Goal: Book appointment/travel/reservation

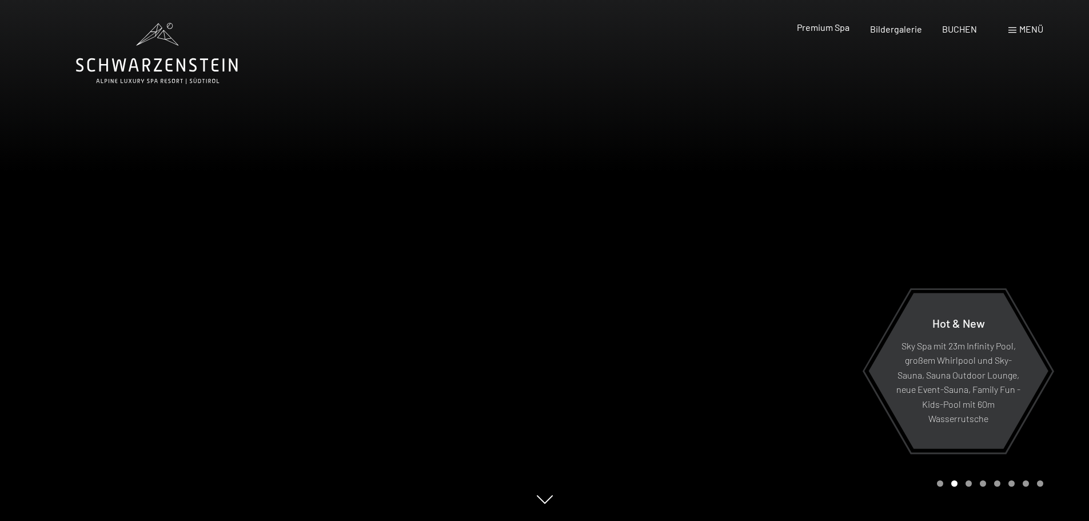
click at [845, 31] on span "Premium Spa" at bounding box center [823, 27] width 53 height 11
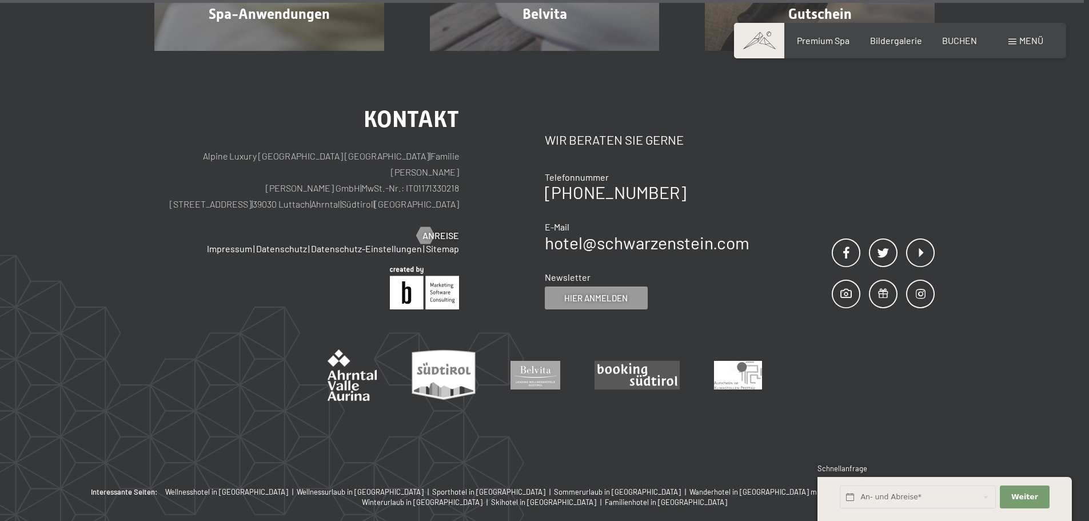
scroll to position [7559, 0]
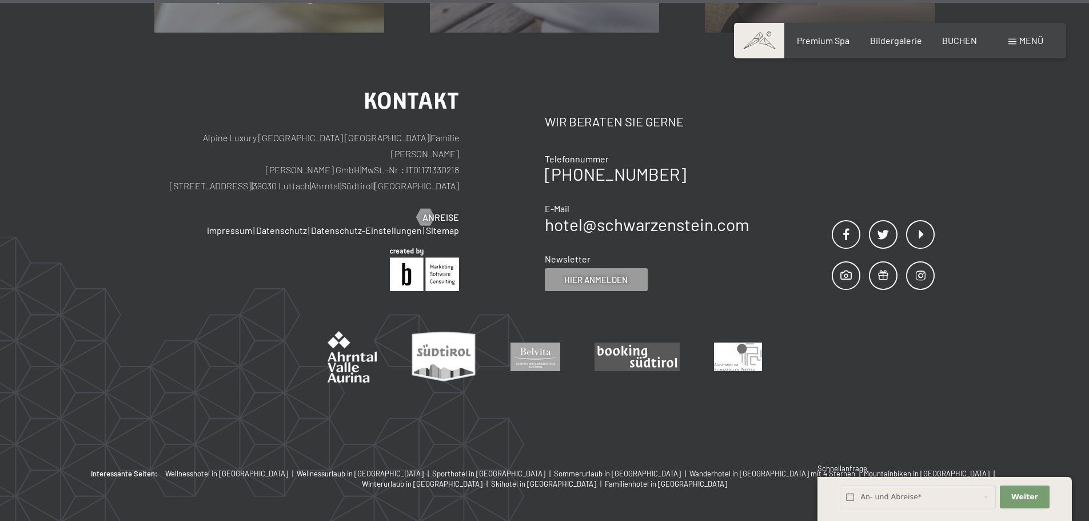
click at [1015, 40] on span at bounding box center [1013, 42] width 8 height 6
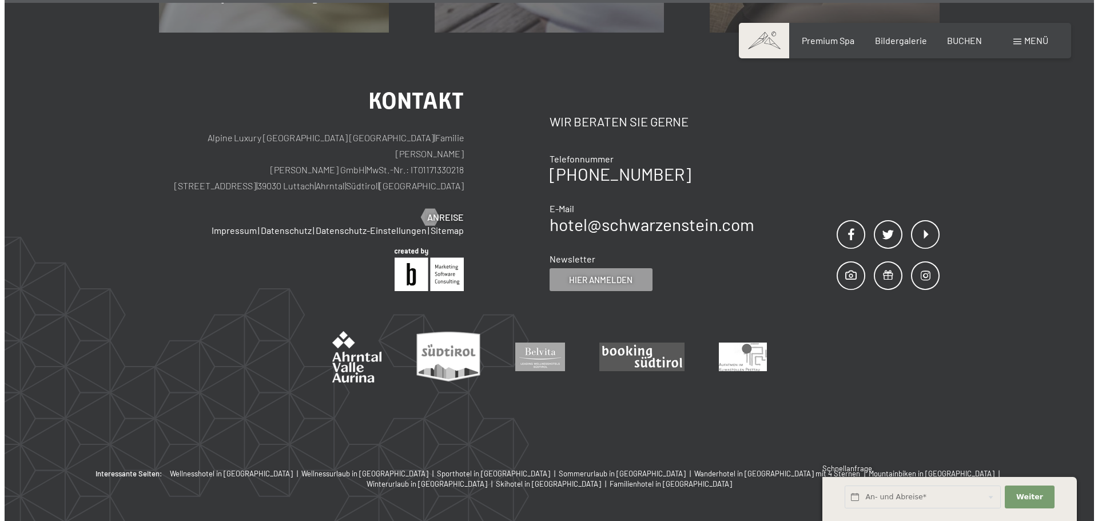
scroll to position [7577, 0]
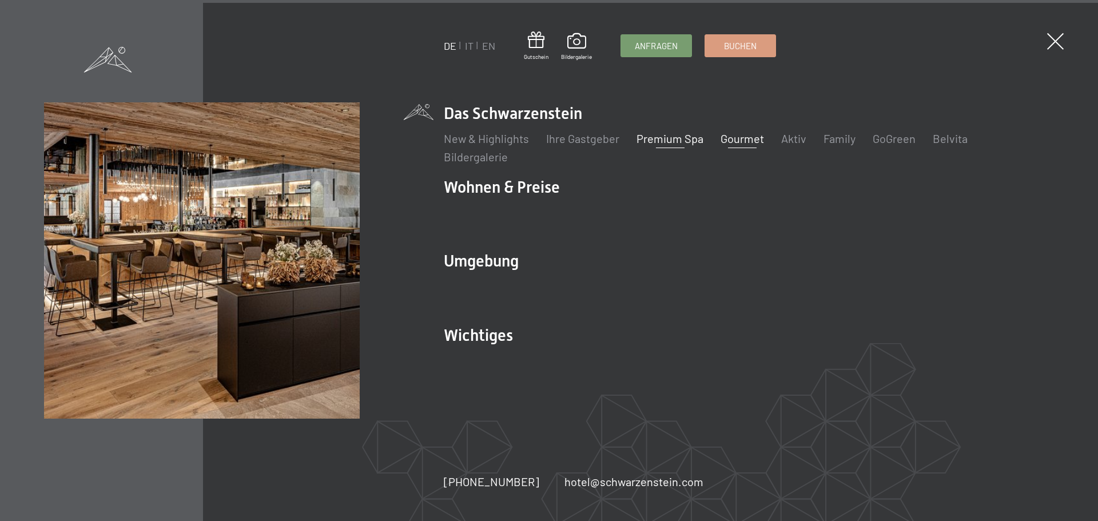
click at [747, 133] on link "Gourmet" at bounding box center [742, 139] width 43 height 14
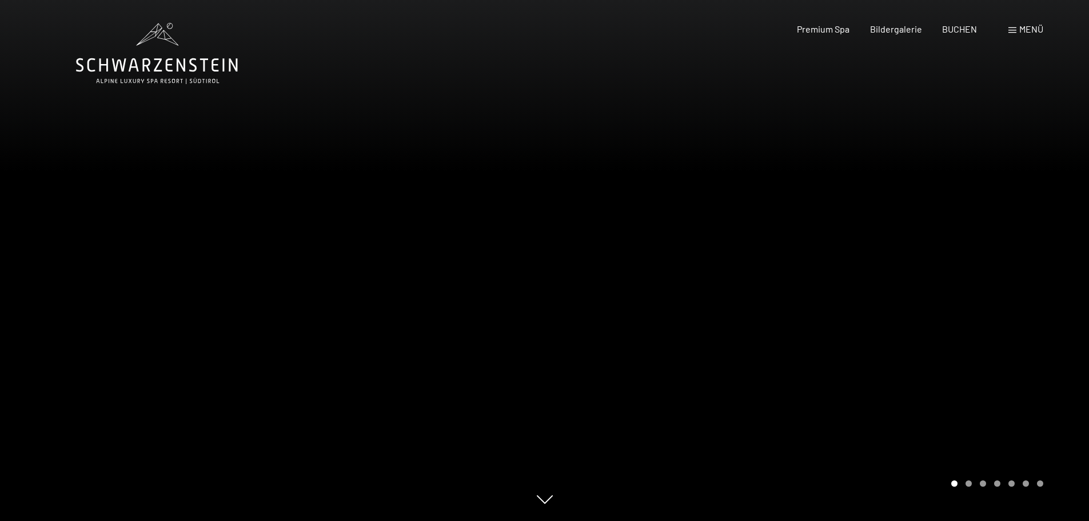
click at [1032, 31] on span "Menü" at bounding box center [1032, 28] width 24 height 11
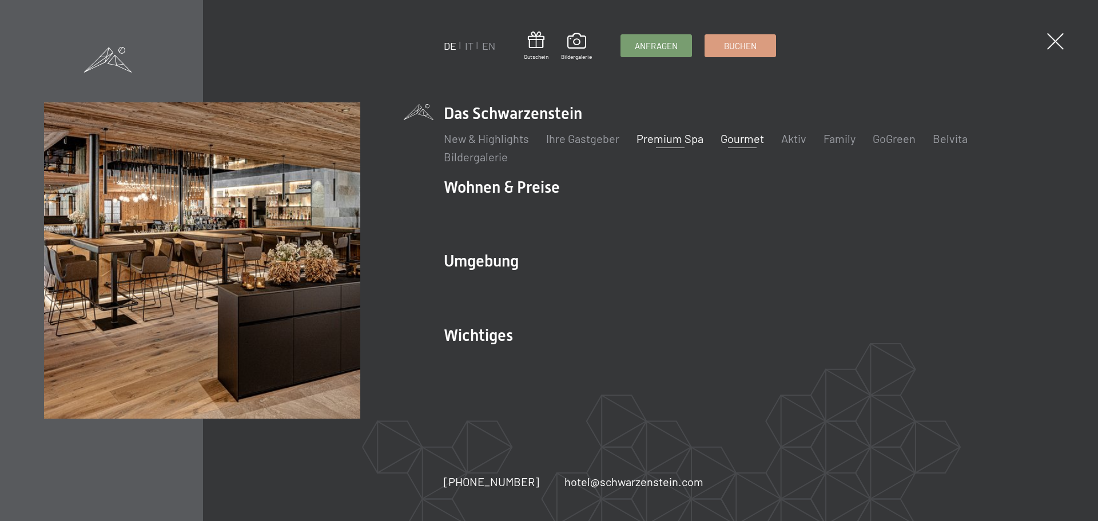
click at [677, 135] on link "Premium Spa" at bounding box center [670, 139] width 67 height 14
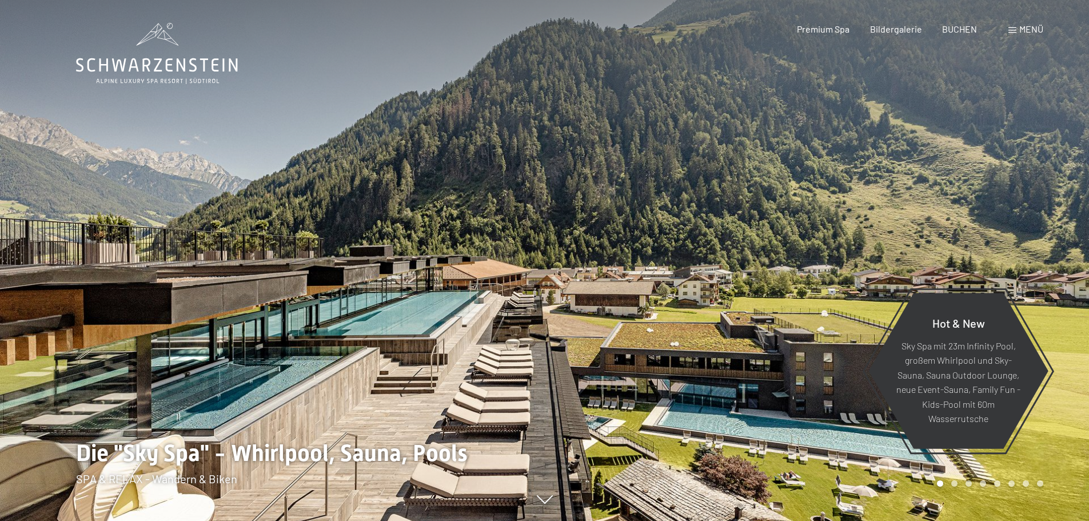
click at [1033, 34] on span "Menü" at bounding box center [1032, 28] width 24 height 11
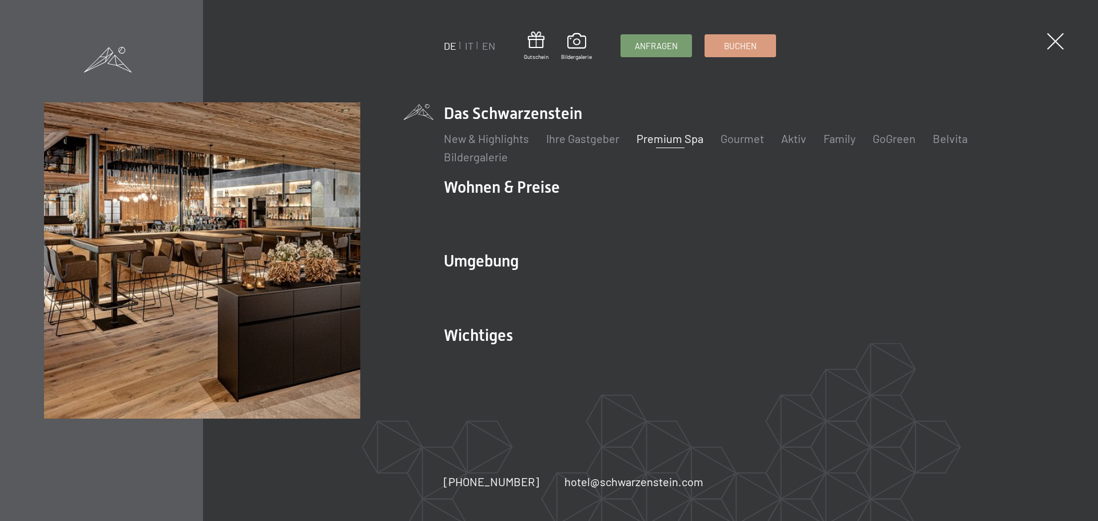
click at [691, 141] on link "Premium Spa" at bounding box center [670, 139] width 67 height 14
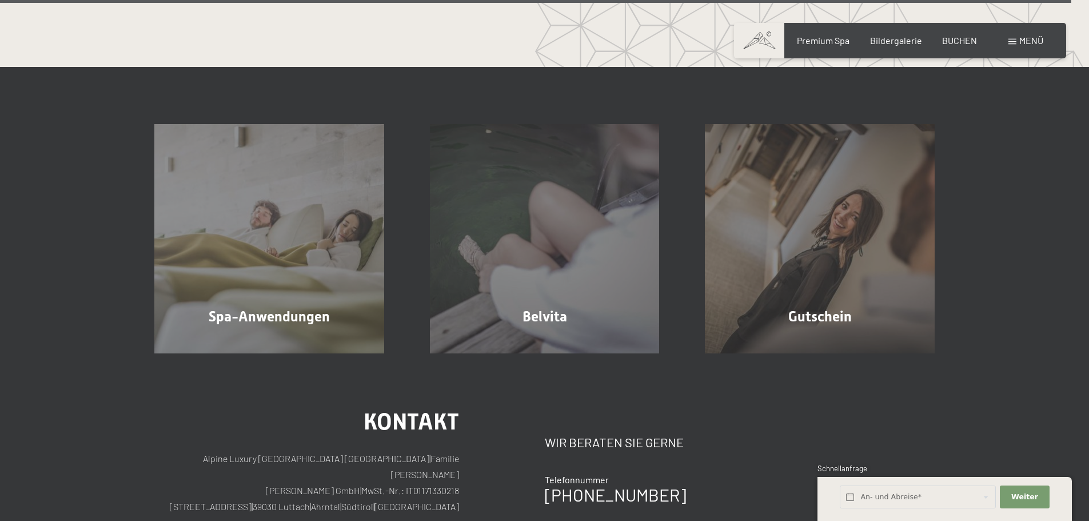
scroll to position [7559, 0]
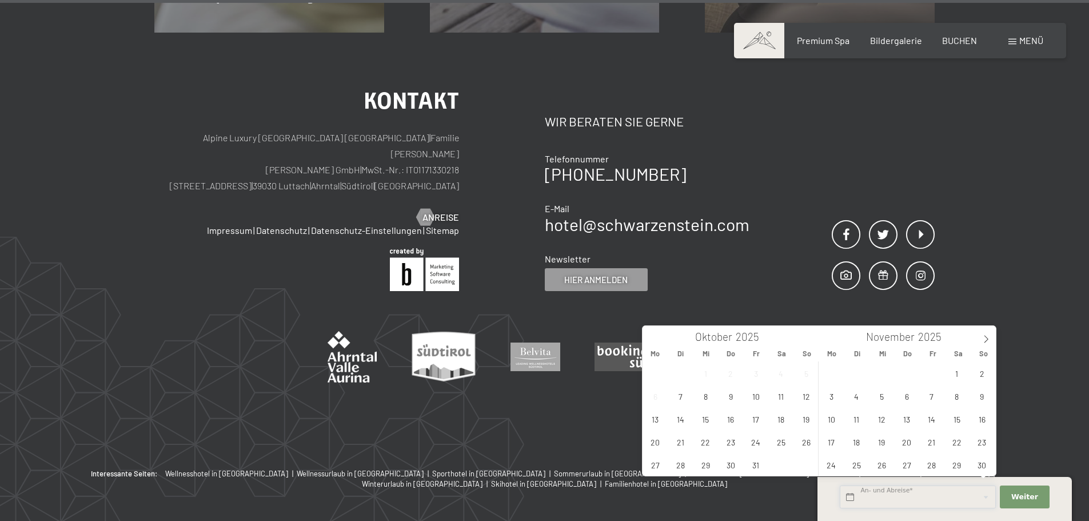
click at [886, 497] on input "text" at bounding box center [918, 497] width 156 height 23
click at [645, 461] on span "27" at bounding box center [656, 465] width 22 height 22
click at [730, 464] on span "30" at bounding box center [731, 465] width 22 height 22
type input "Mo. 27.10.2025 - Do. 30.10.2025"
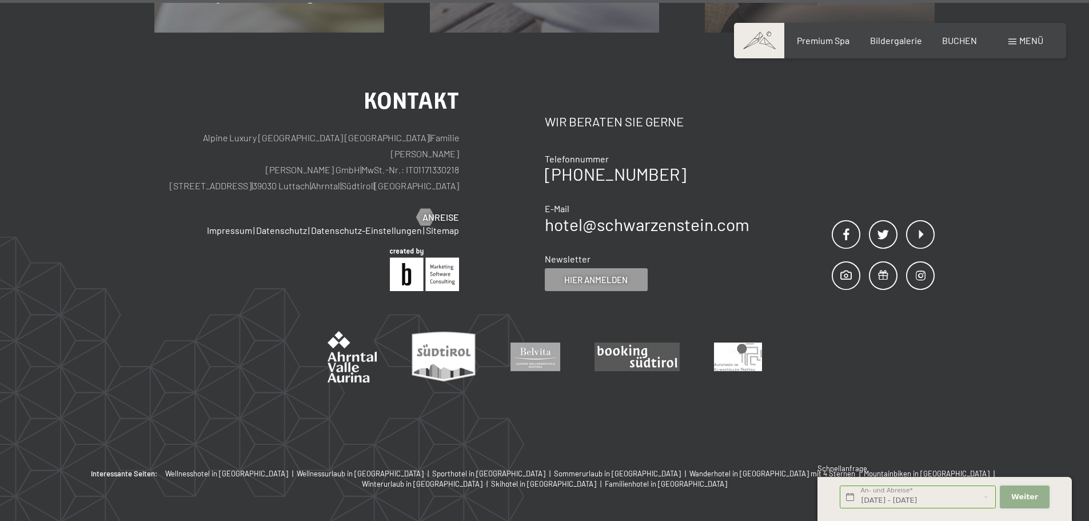
click at [1028, 488] on button "Weiter Adressfelder ausblenden" at bounding box center [1024, 497] width 49 height 23
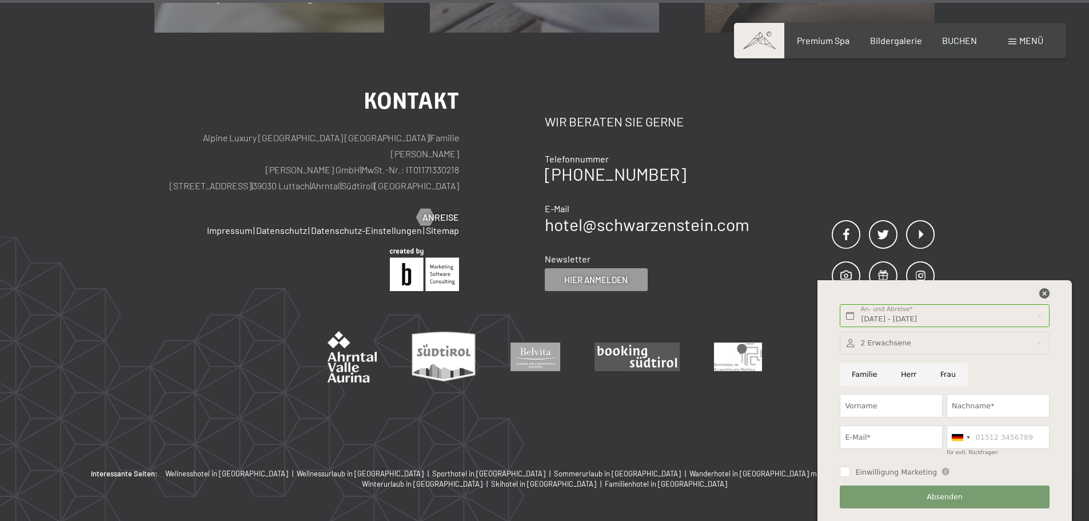
click at [1043, 296] on icon at bounding box center [1045, 293] width 10 height 10
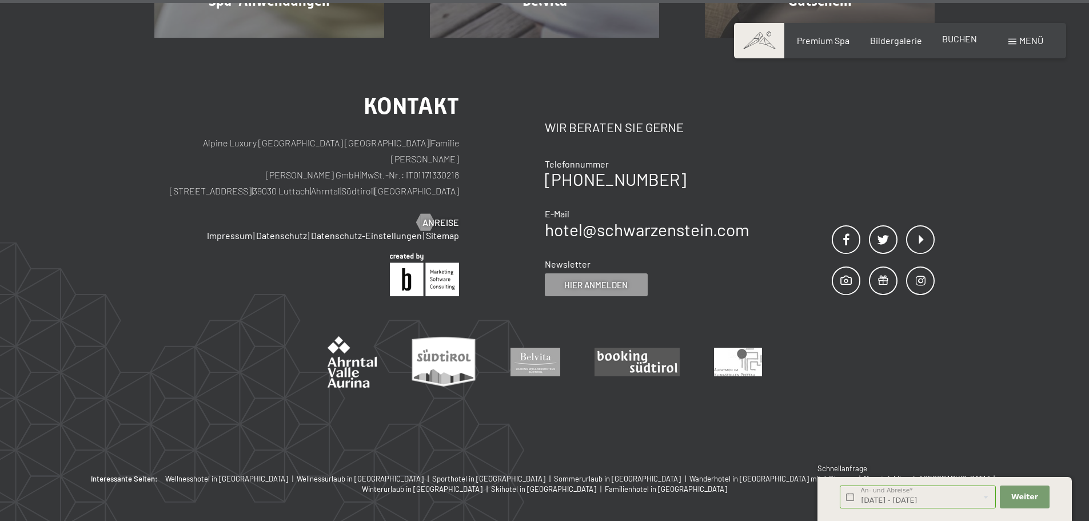
click at [971, 41] on span "BUCHEN" at bounding box center [959, 38] width 35 height 11
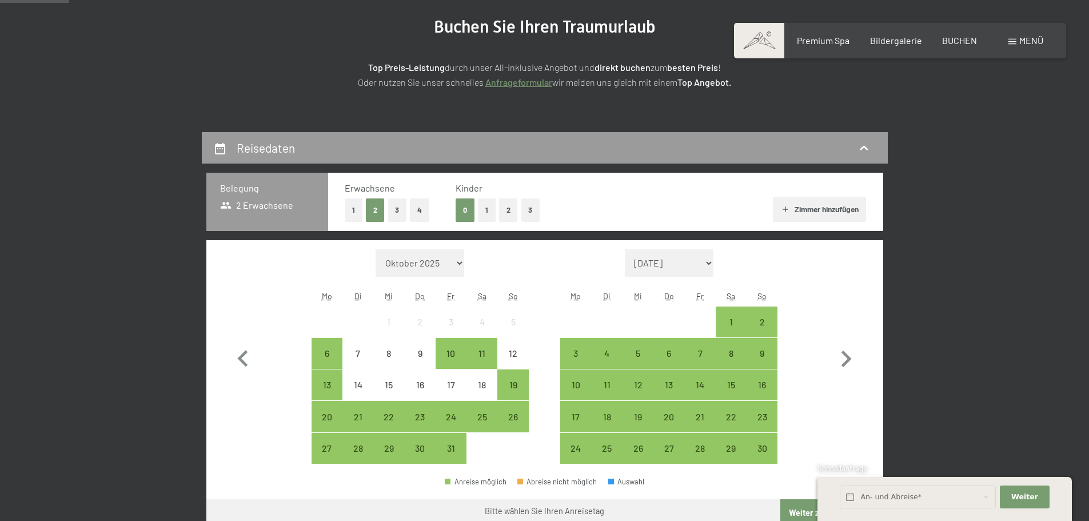
scroll to position [276, 0]
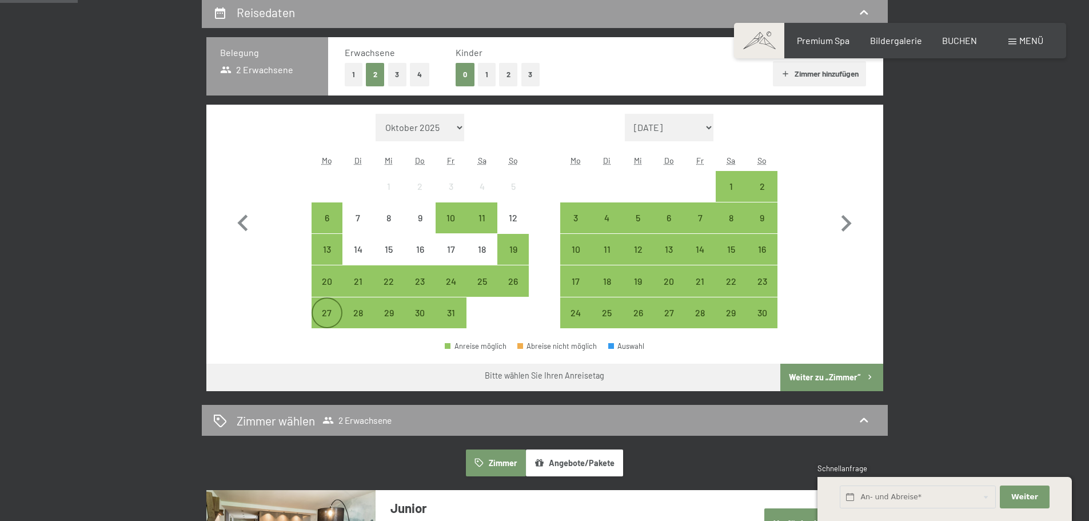
click at [323, 309] on div "27" at bounding box center [327, 322] width 29 height 29
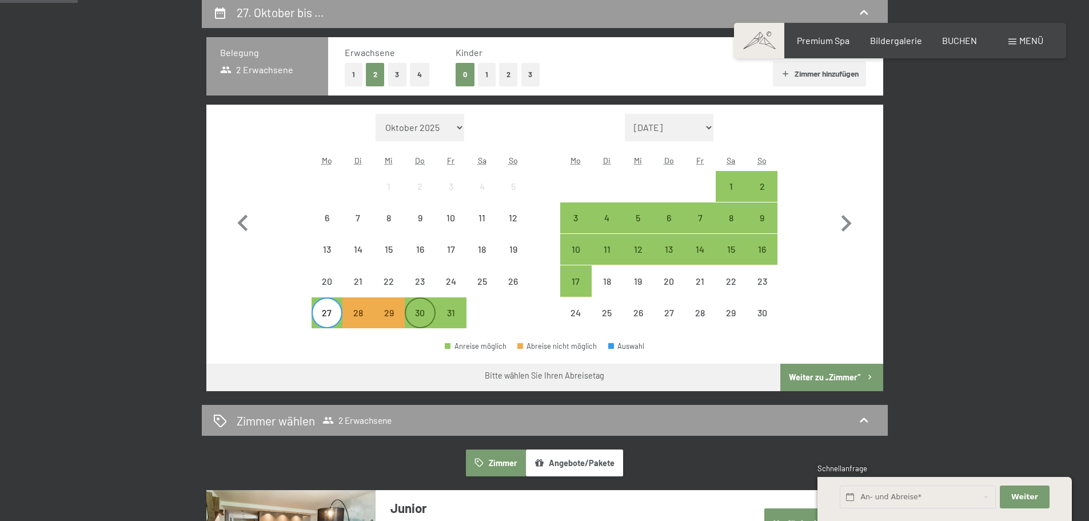
click at [412, 306] on div "30" at bounding box center [420, 313] width 29 height 29
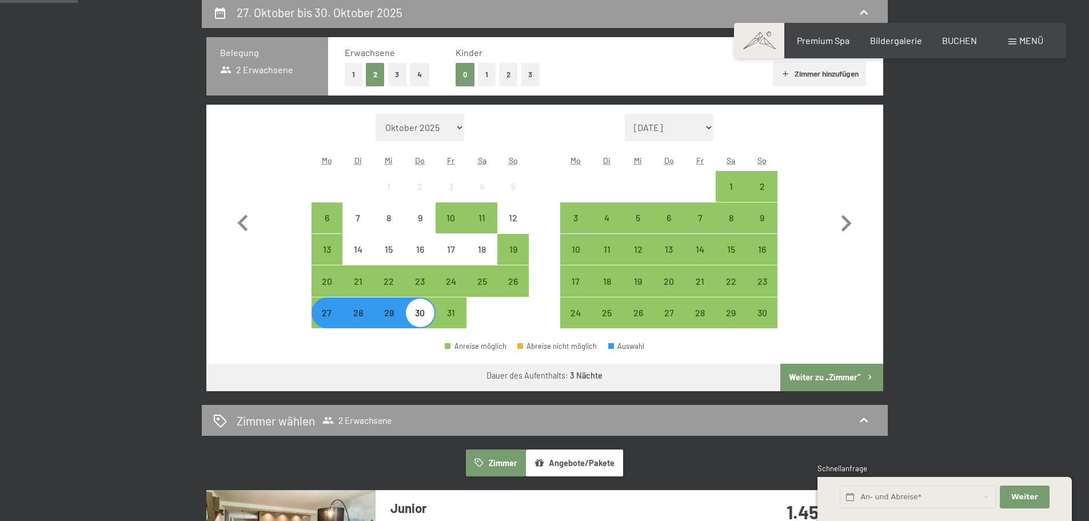
click at [821, 375] on button "Weiter zu „Zimmer“" at bounding box center [832, 377] width 102 height 27
